Goal: Task Accomplishment & Management: Manage account settings

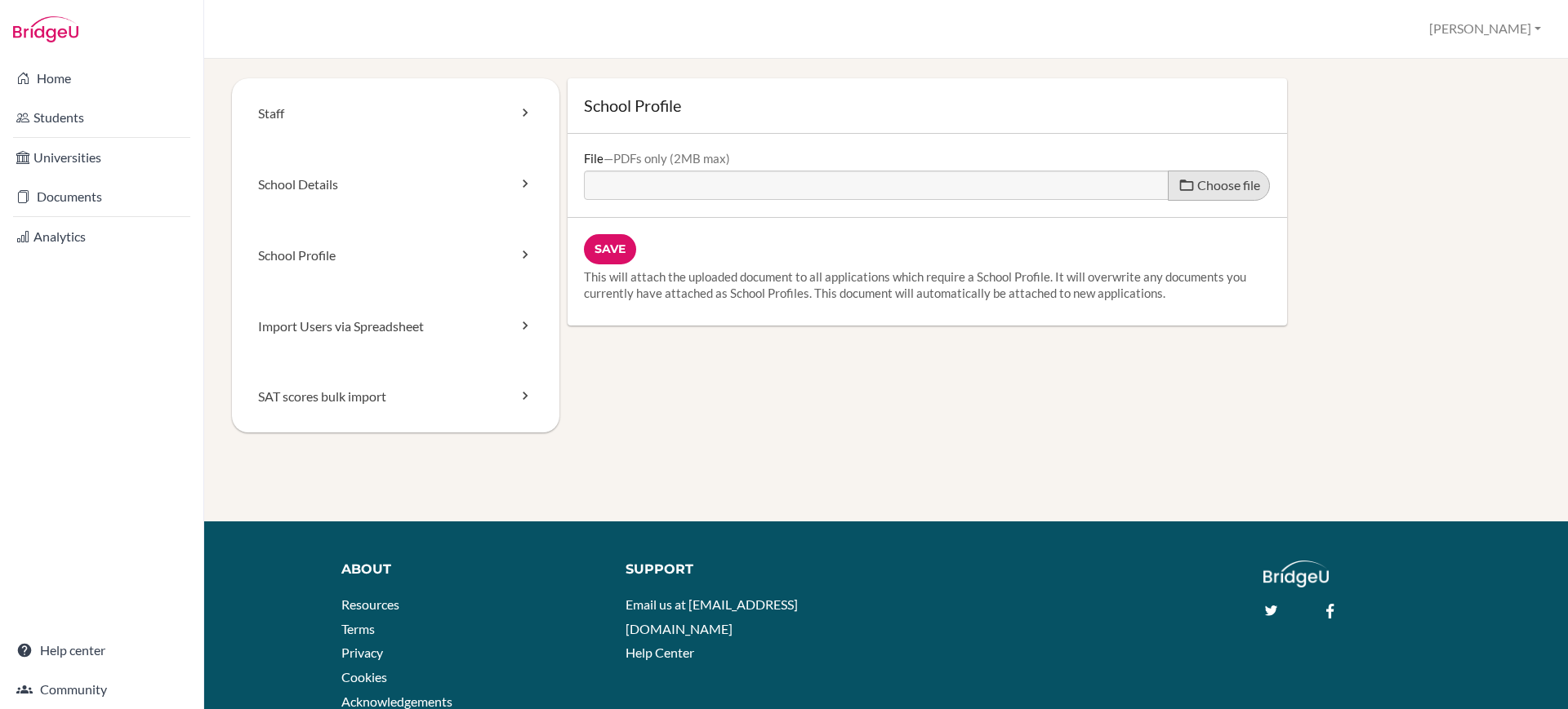
click at [1179, 188] on span at bounding box center [1187, 185] width 17 height 17
click at [834, 188] on input "Choose file" at bounding box center [709, 180] width 250 height 18
type input "C:\fakepath\Candor School Profile.pdf"
type input "Candor School Profile.pdf"
click at [1216, 186] on span "Choose file" at bounding box center [1229, 185] width 63 height 16
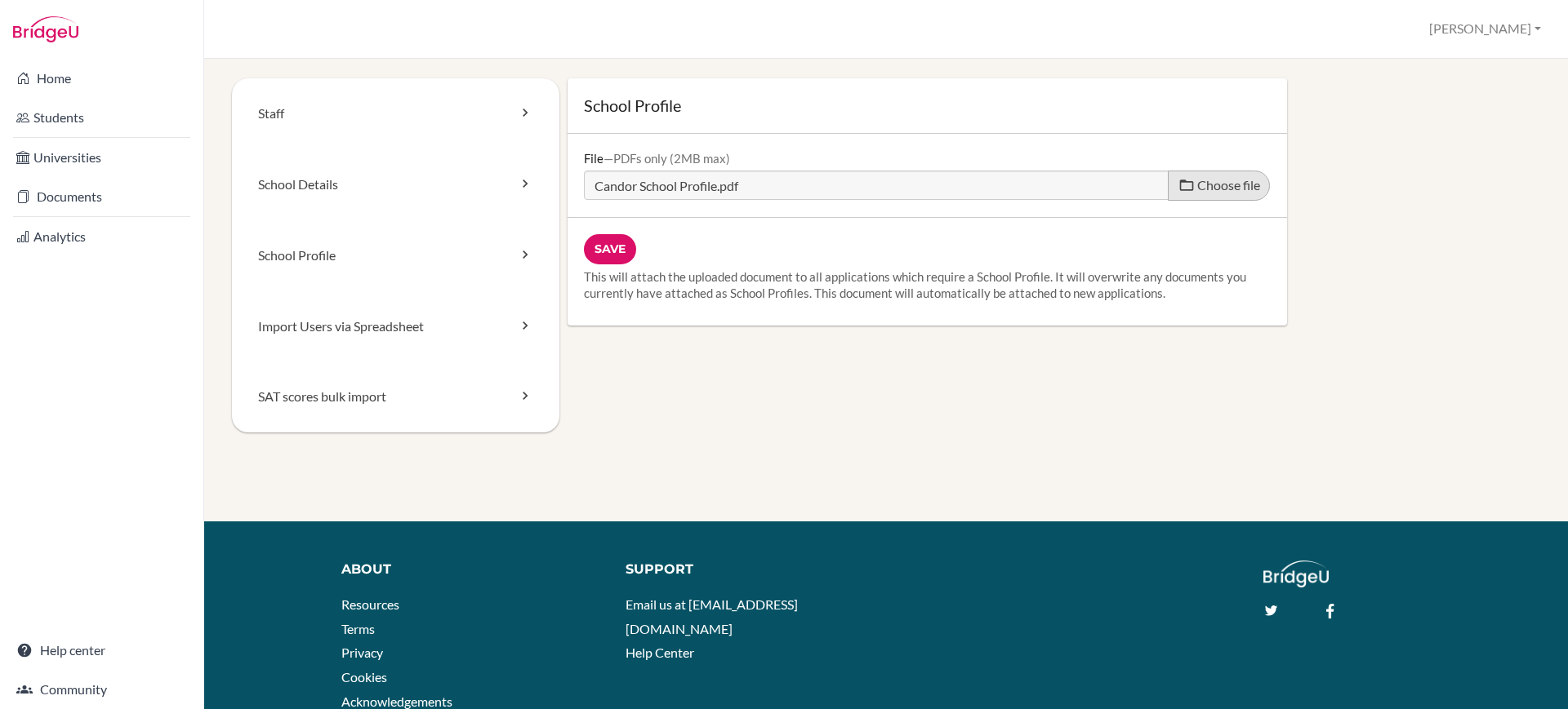
click at [834, 186] on input "Choose file" at bounding box center [709, 180] width 250 height 18
click at [616, 256] on input "Save" at bounding box center [610, 249] width 53 height 30
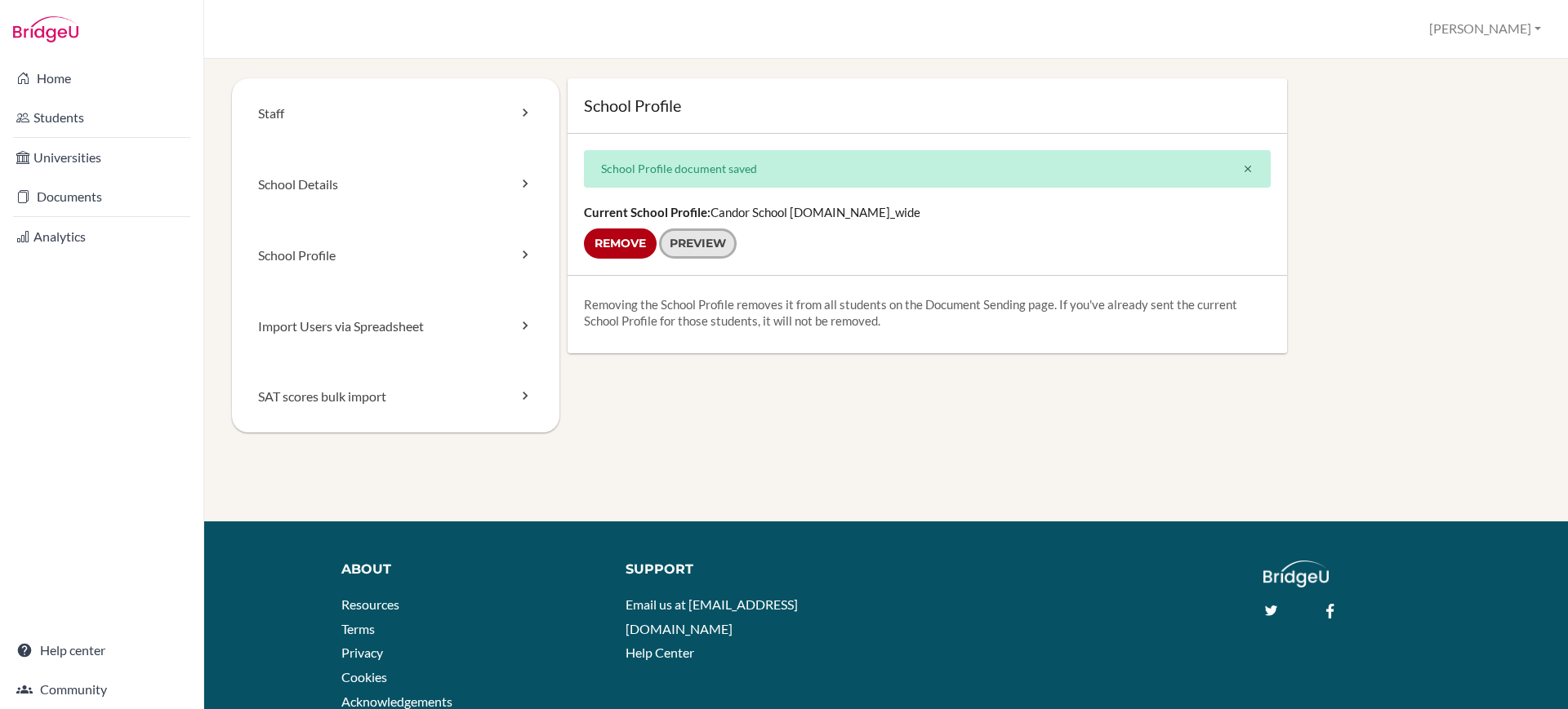
drag, startPoint x: 0, startPoint y: 0, endPoint x: 723, endPoint y: 249, distance: 764.7
click at [723, 249] on link "Preview" at bounding box center [698, 244] width 77 height 30
click at [397, 185] on link "School Details" at bounding box center [395, 184] width 327 height 71
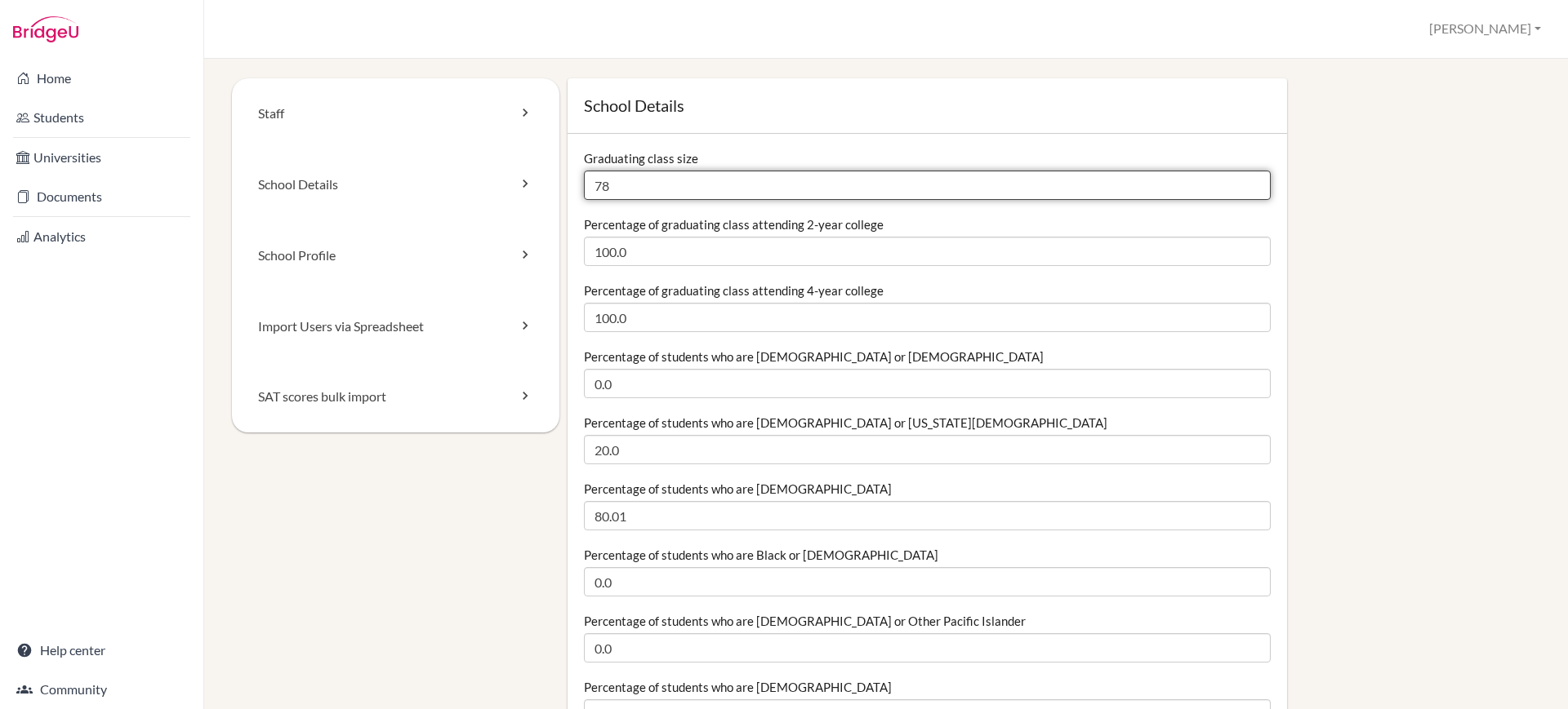
click at [664, 183] on input "78" at bounding box center [927, 186] width 687 height 30
type input "7"
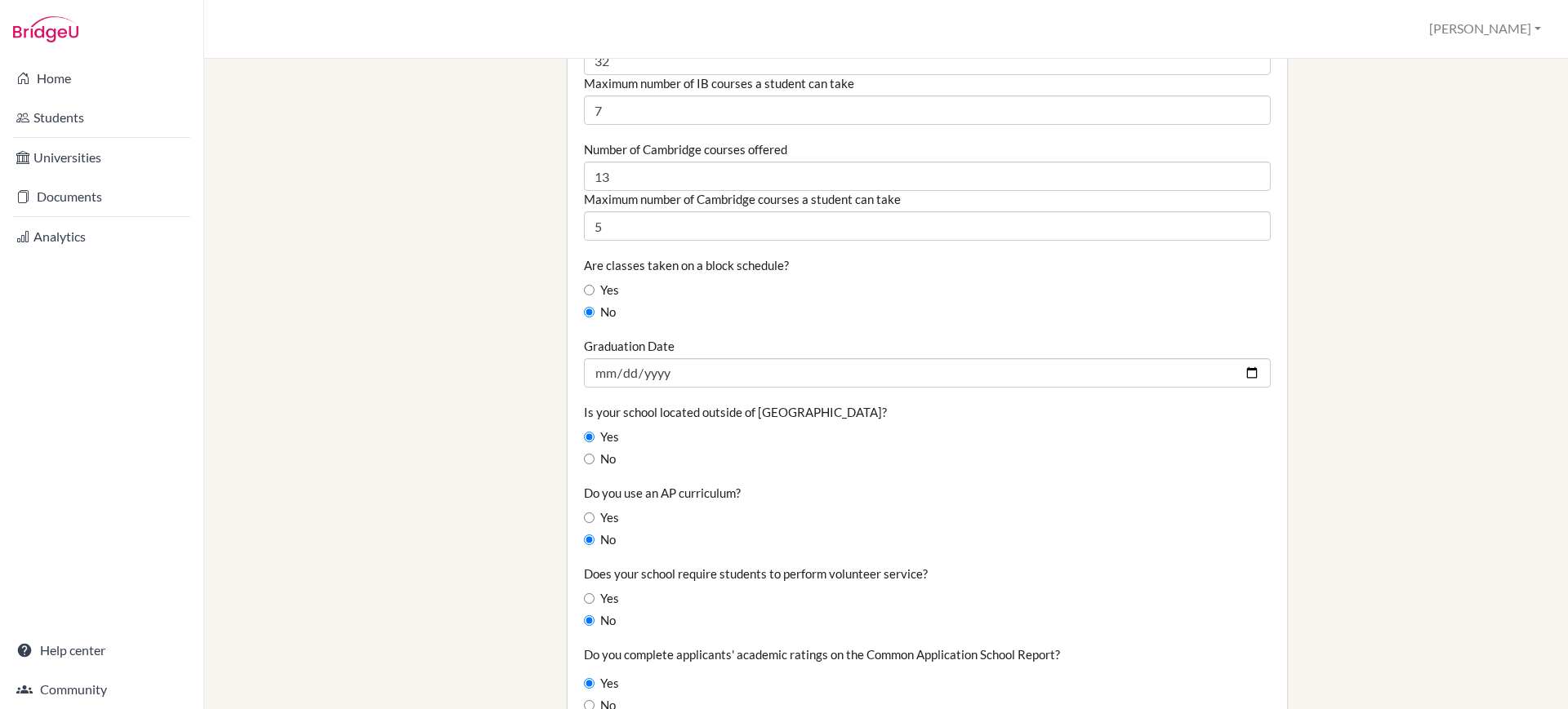
scroll to position [1227, 0]
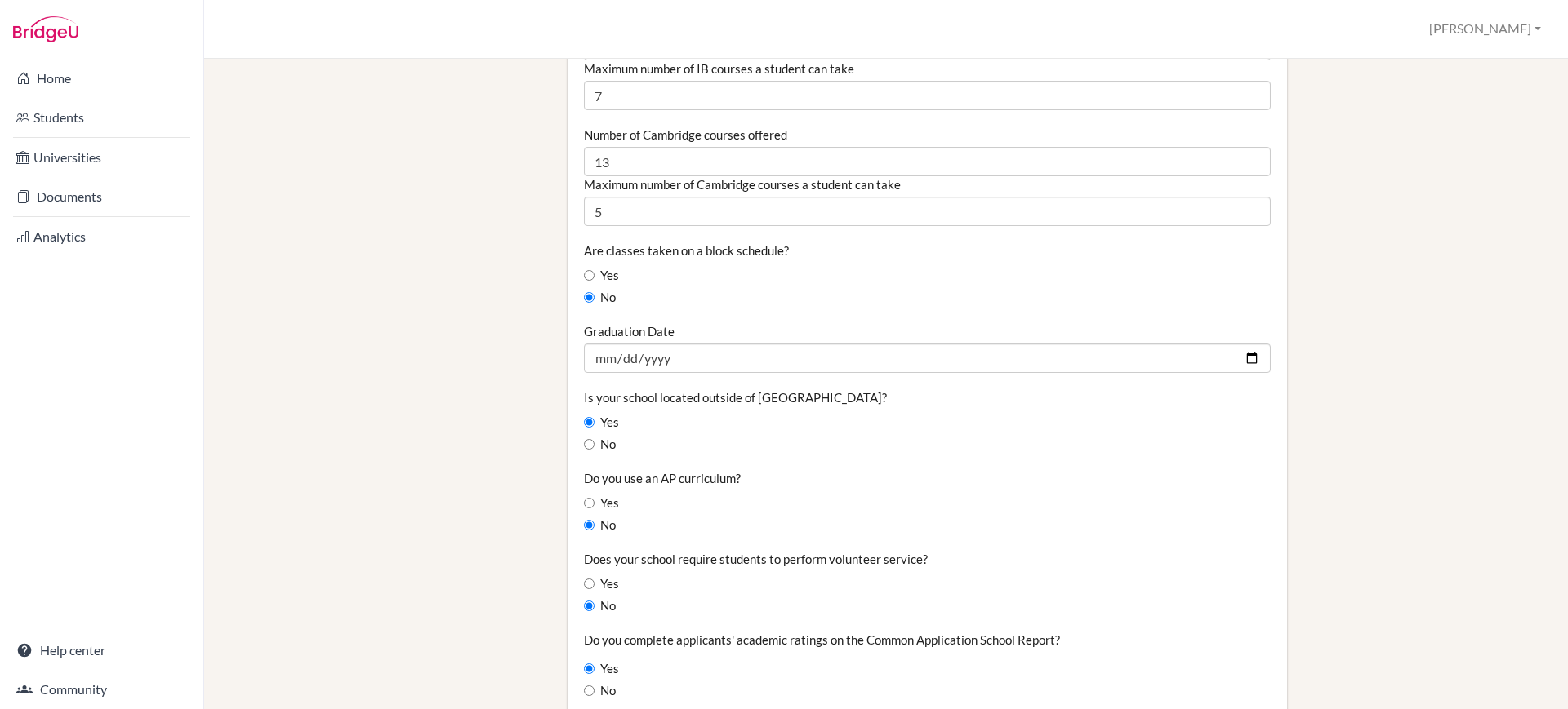
type input "90"
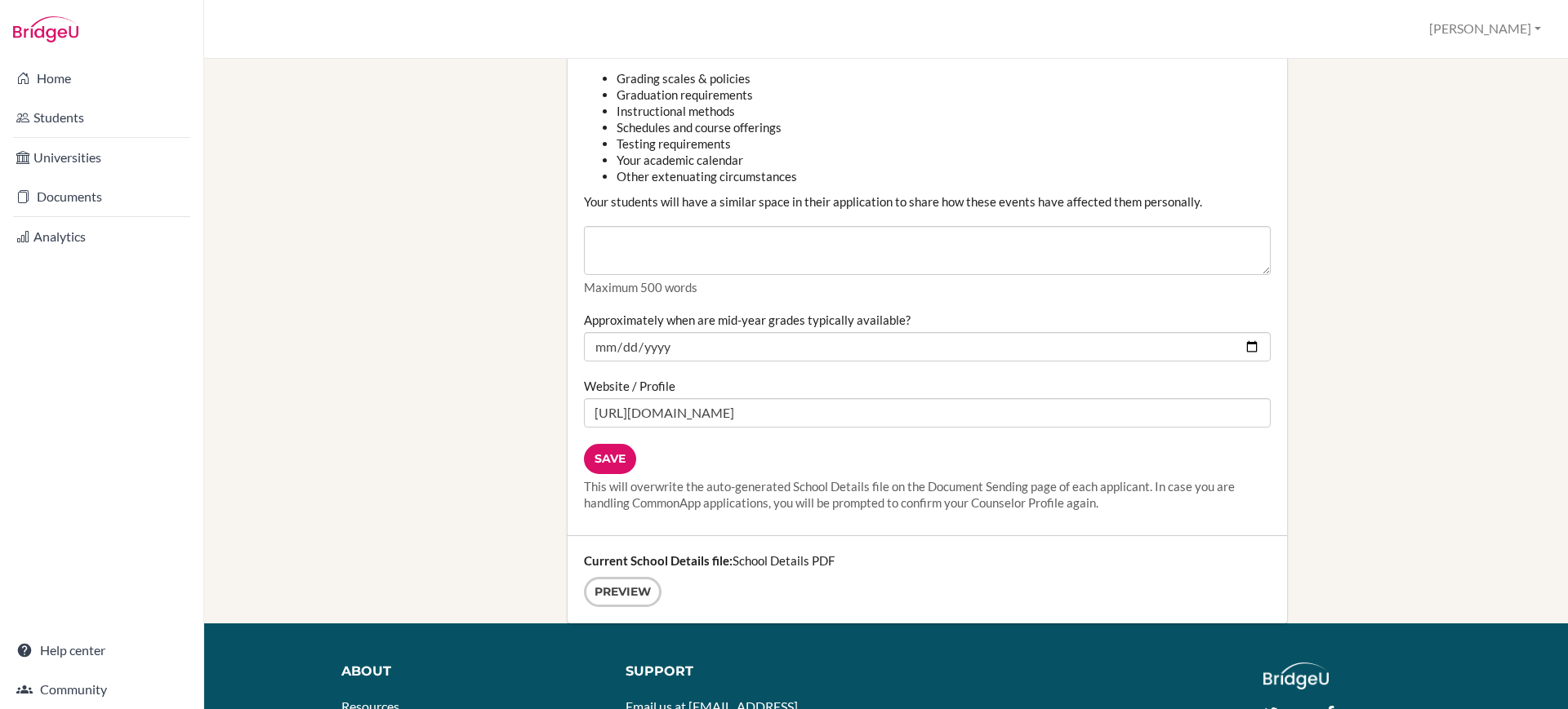
scroll to position [1953, 0]
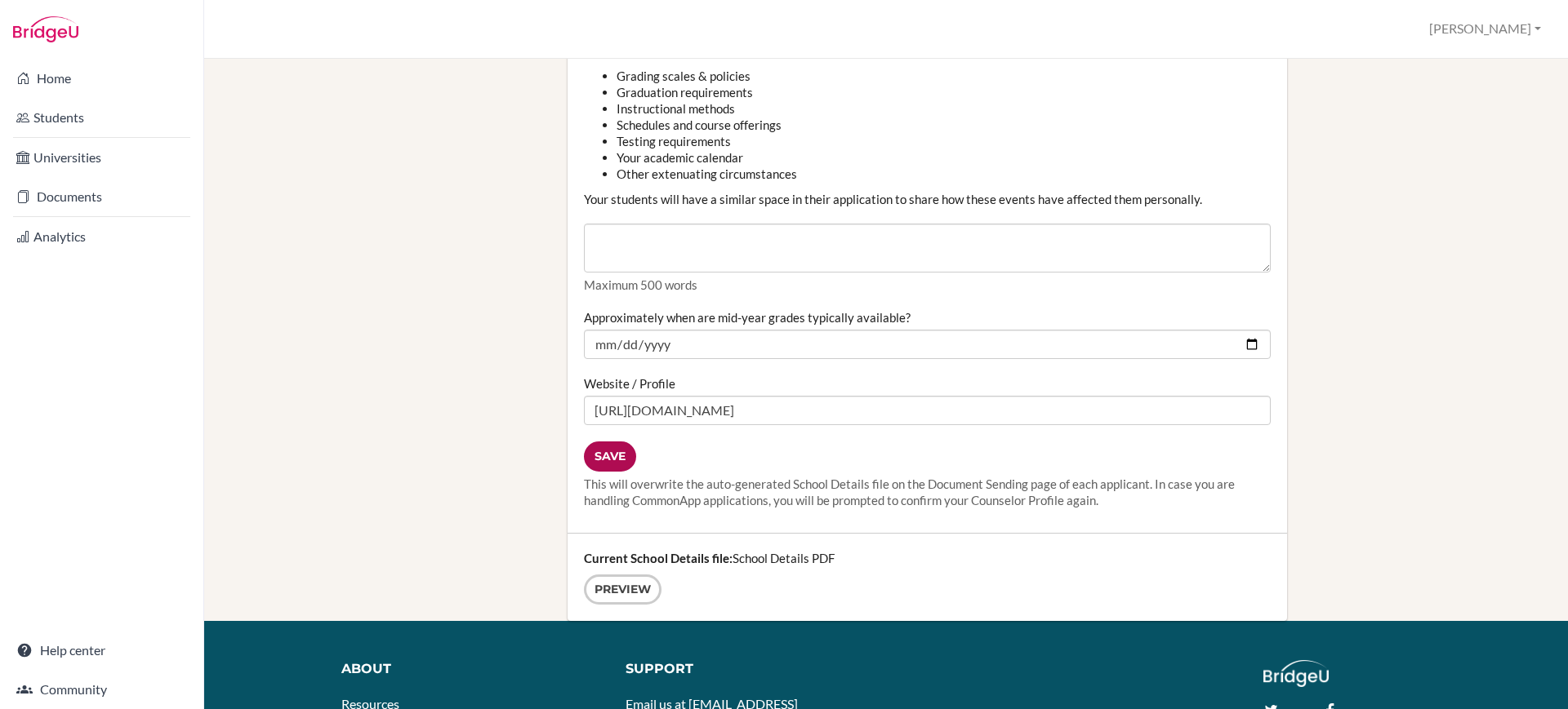
click at [609, 463] on input "Save" at bounding box center [610, 457] width 53 height 30
click at [726, 352] on input "2024-01-15" at bounding box center [927, 344] width 687 height 30
click at [707, 345] on input "2024-01-15" at bounding box center [927, 344] width 687 height 30
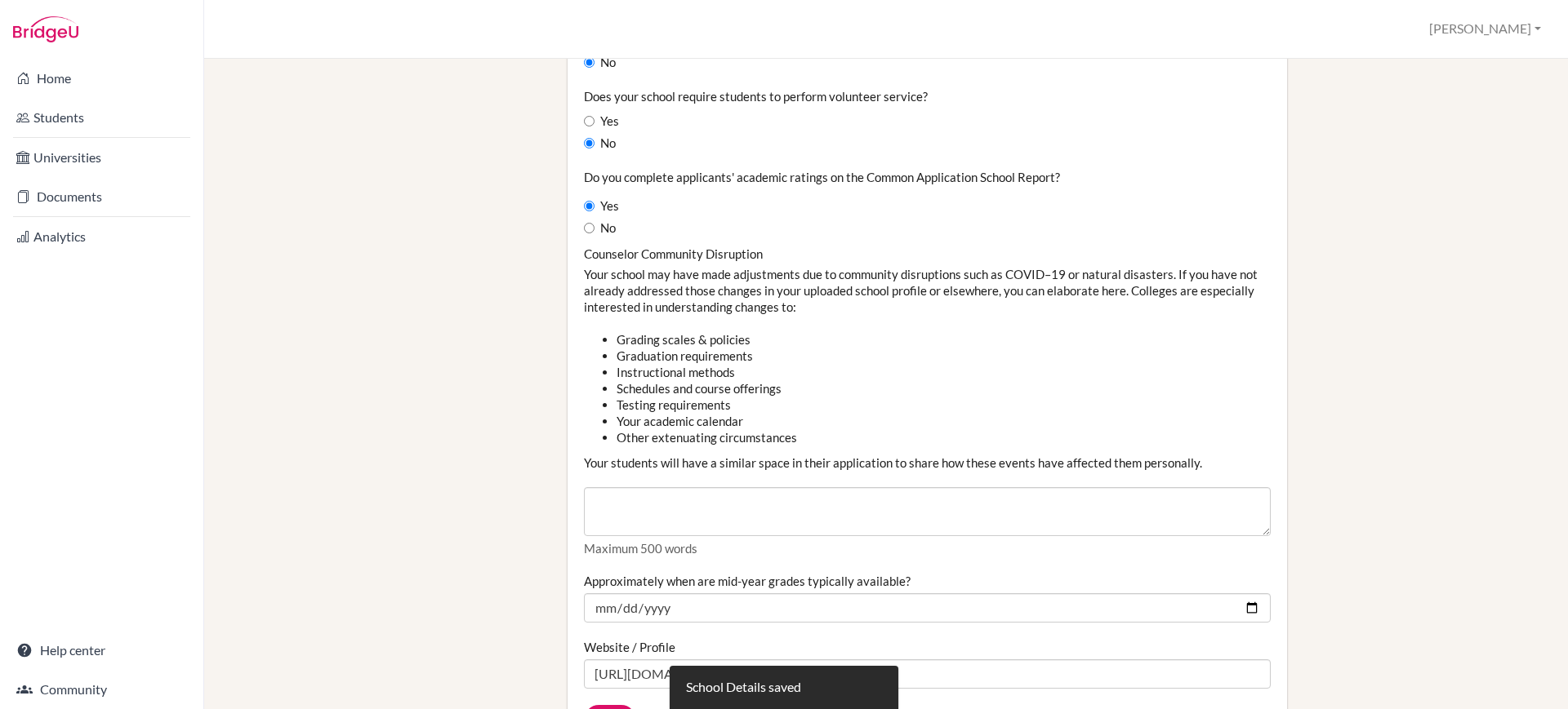
scroll to position [1904, 0]
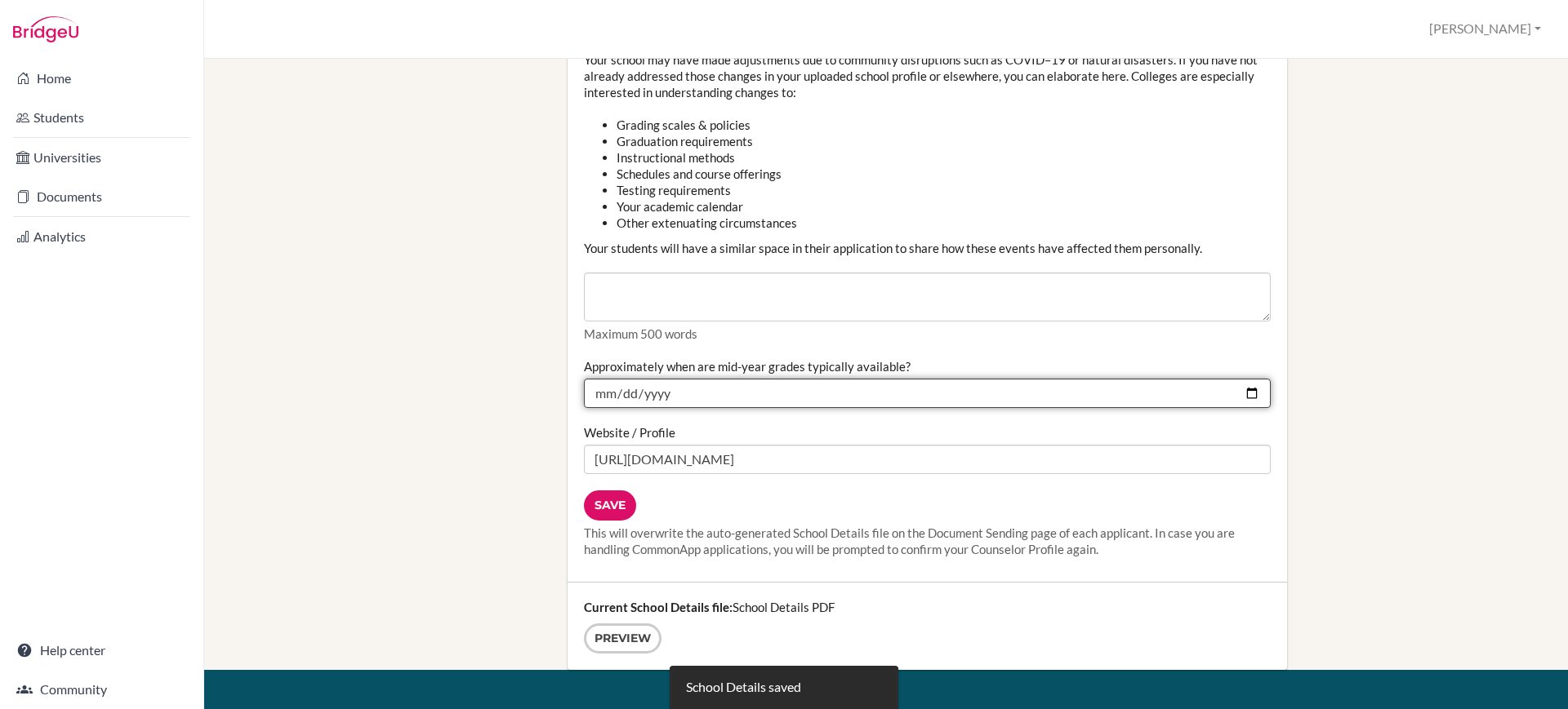
click at [670, 391] on input "2024-01-15" at bounding box center [927, 393] width 687 height 30
click at [671, 391] on input "2024-01-15" at bounding box center [927, 393] width 687 height 30
type input "2025-01-15"
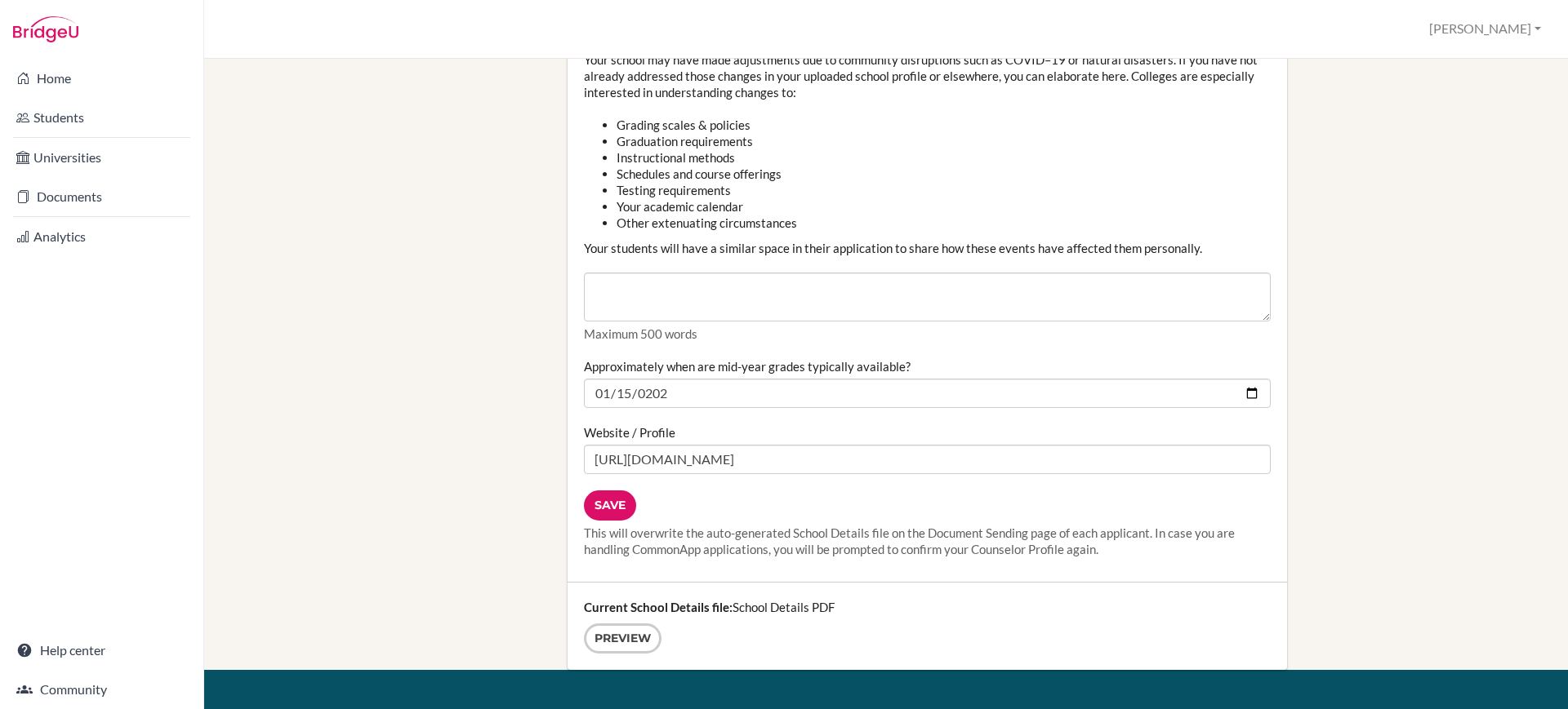
click at [669, 433] on label "Website / Profile" at bounding box center [630, 432] width 91 height 17
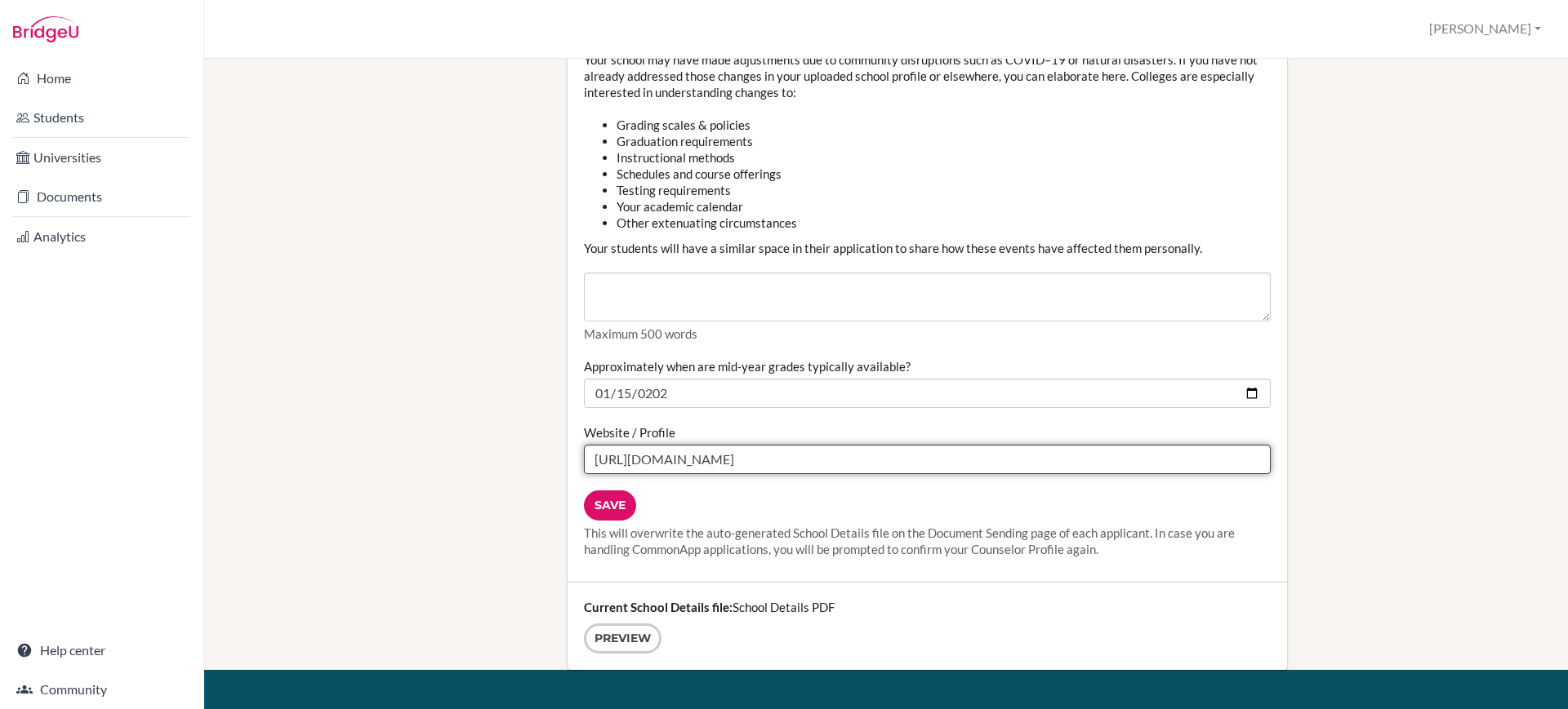
click at [669, 445] on input "https://candorschool.edu.in/" at bounding box center [927, 460] width 687 height 30
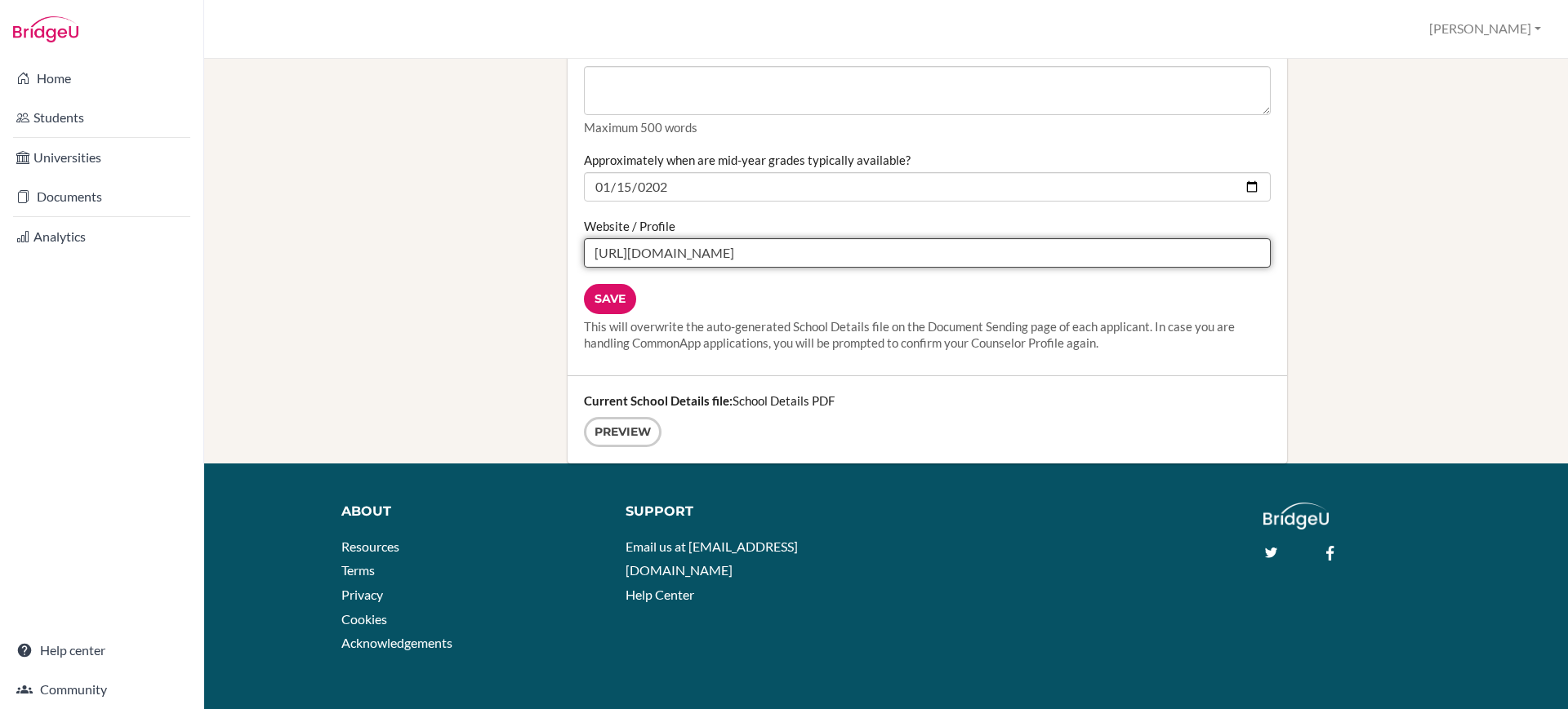
scroll to position [2112, 0]
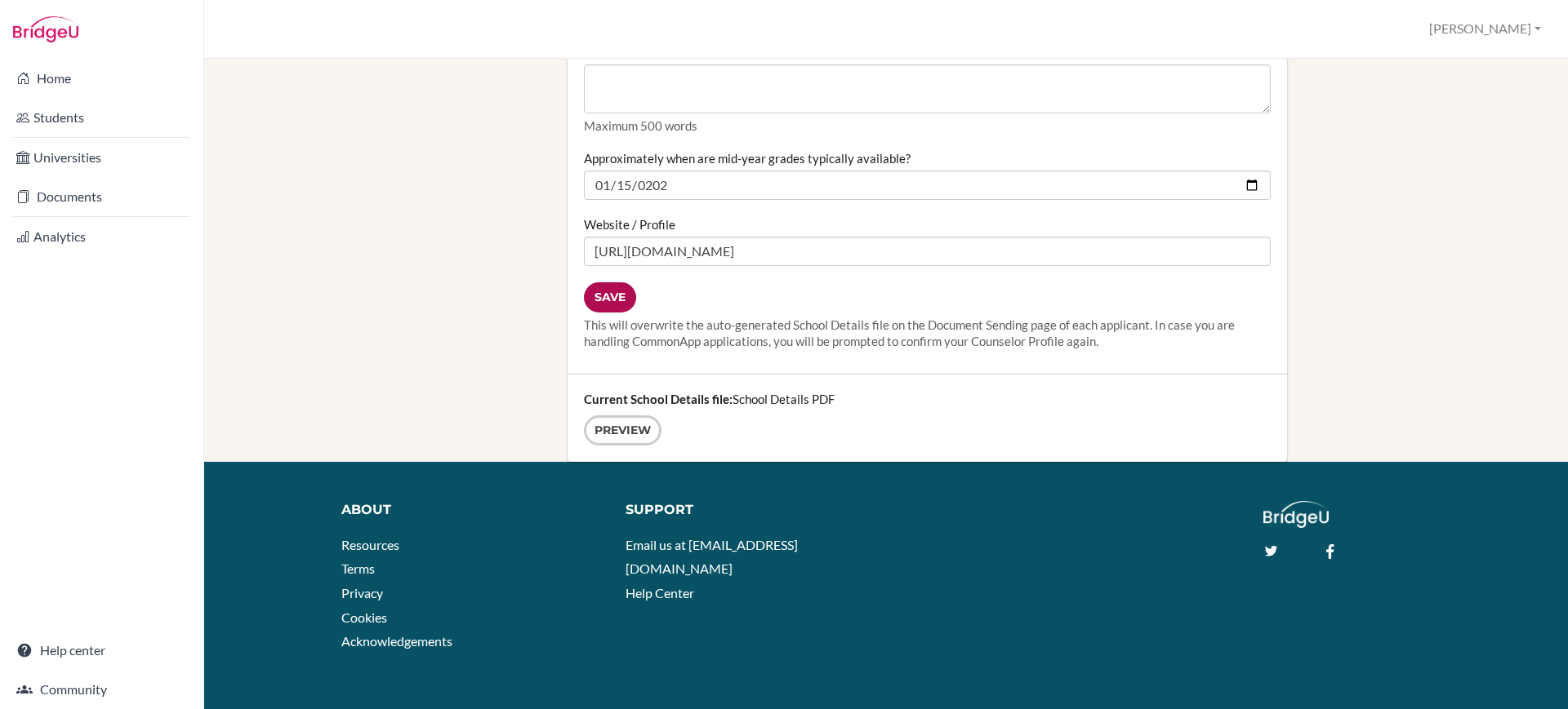
click at [591, 291] on input "Save" at bounding box center [610, 297] width 53 height 30
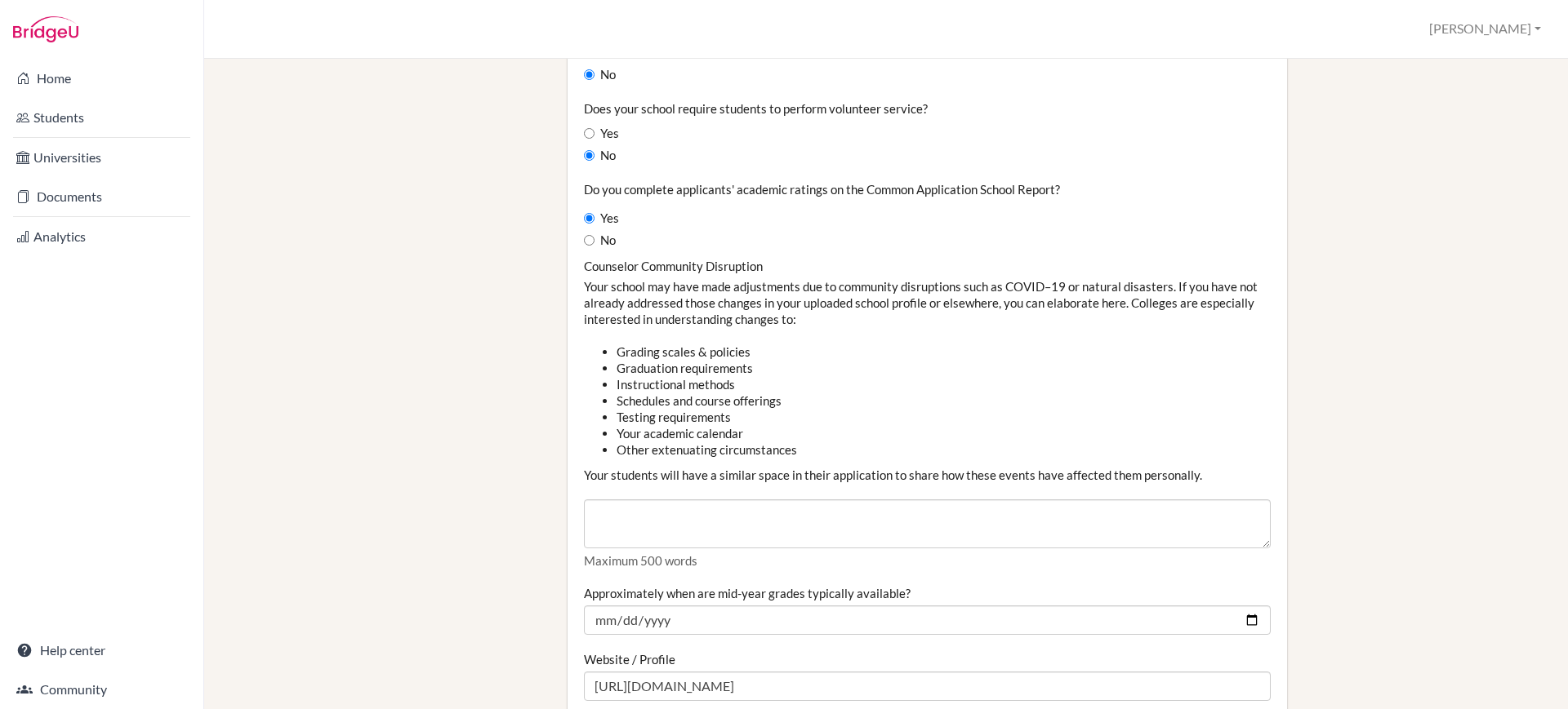
scroll to position [1678, 0]
